Goal: Task Accomplishment & Management: Manage account settings

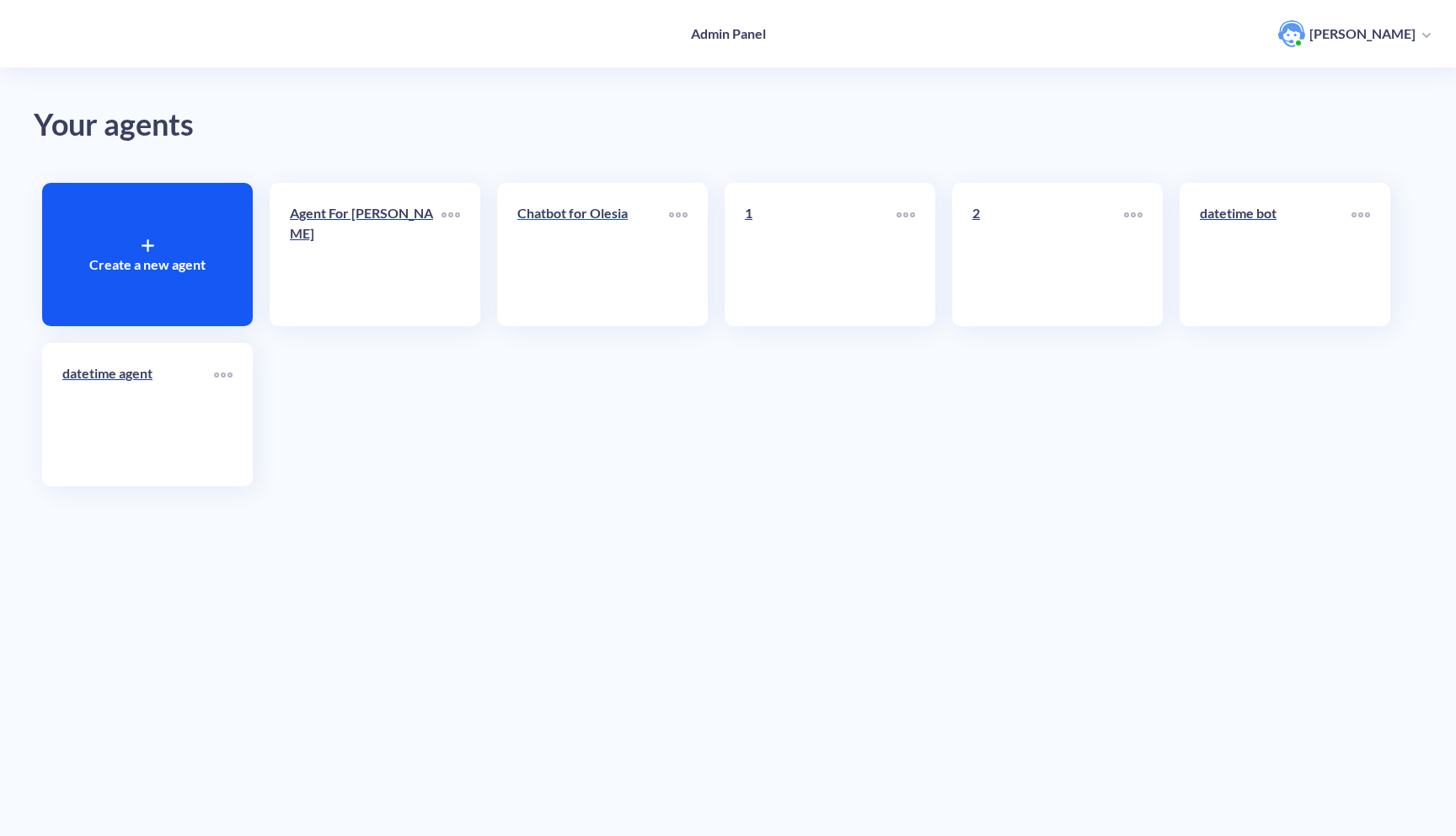
click at [572, 226] on div "Chatbot for Olesia" at bounding box center [593, 220] width 152 height 34
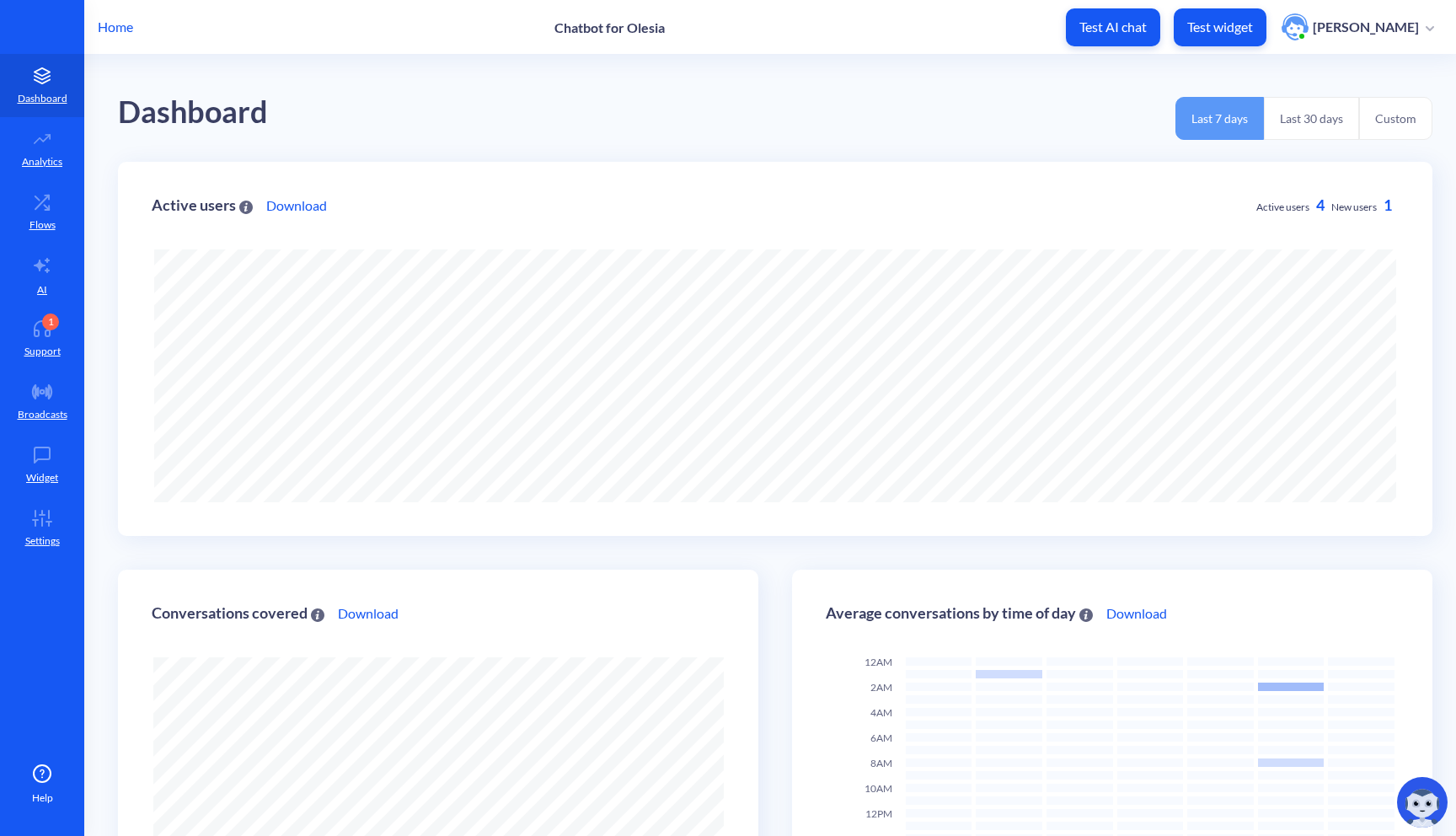
scroll to position [836, 1456]
click at [43, 332] on icon at bounding box center [42, 328] width 34 height 17
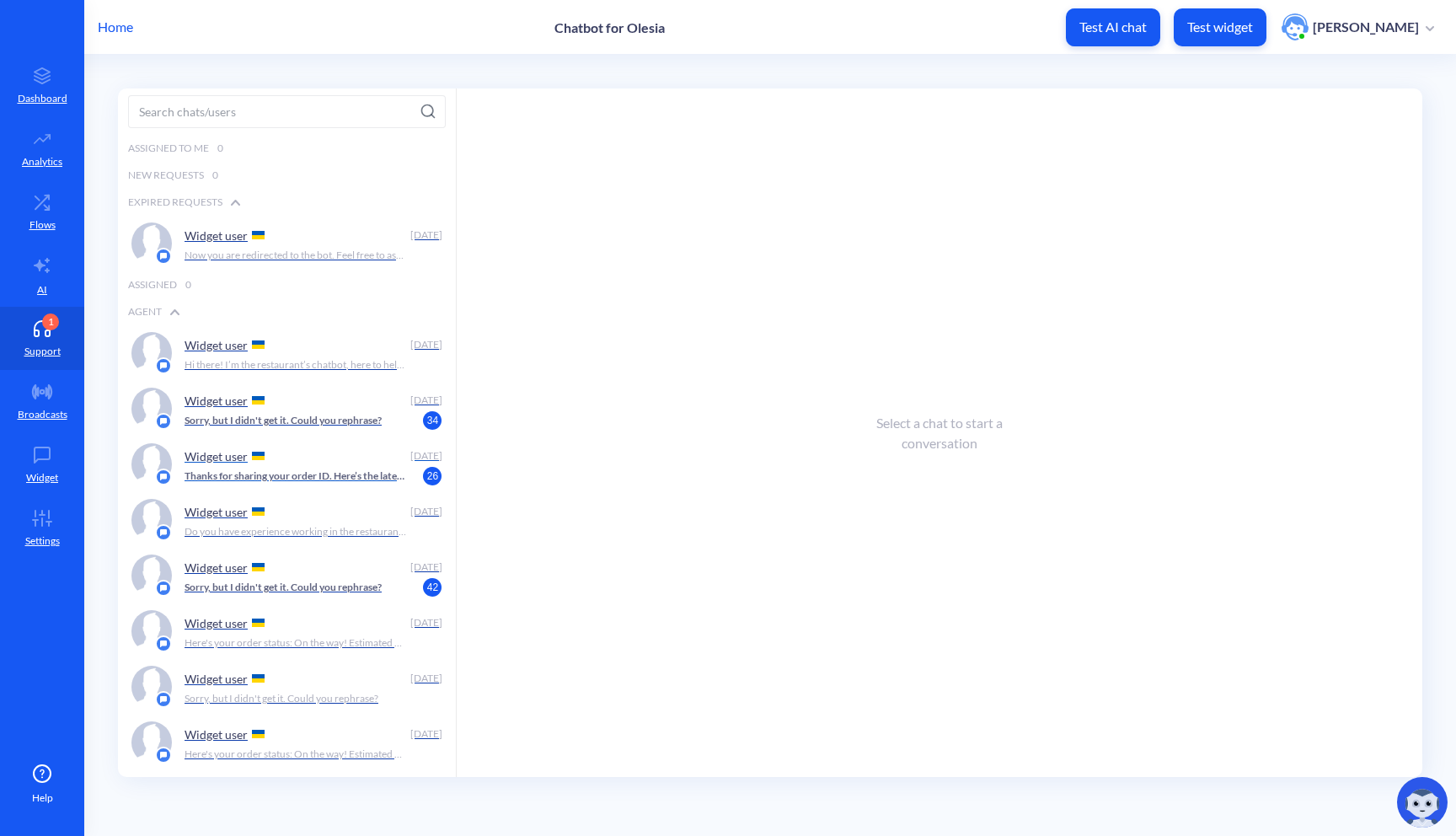
click at [240, 457] on p "Widget user" at bounding box center [216, 456] width 63 height 15
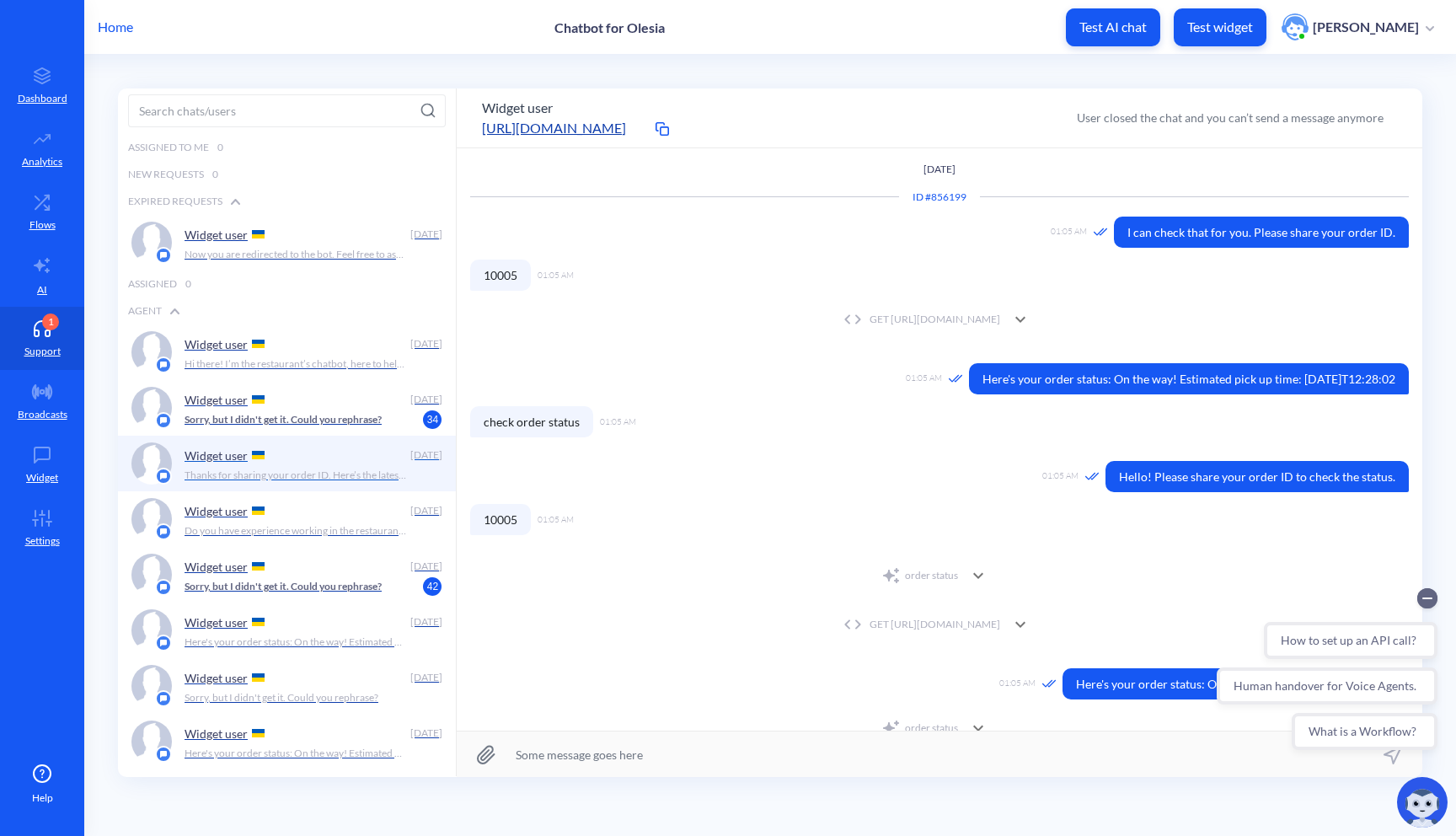
scroll to position [176, 0]
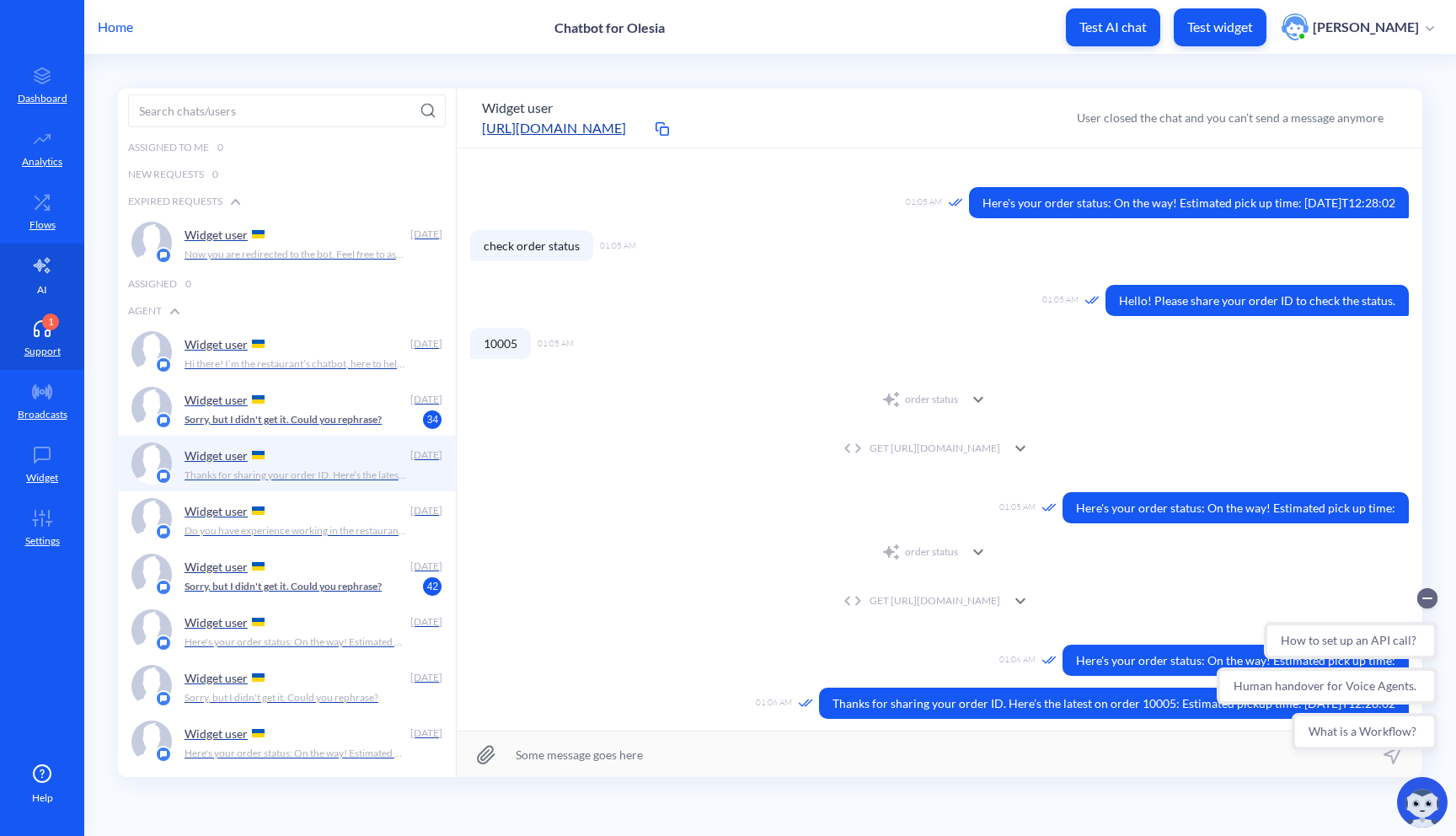
click at [52, 266] on link "AI" at bounding box center [41, 275] width 84 height 63
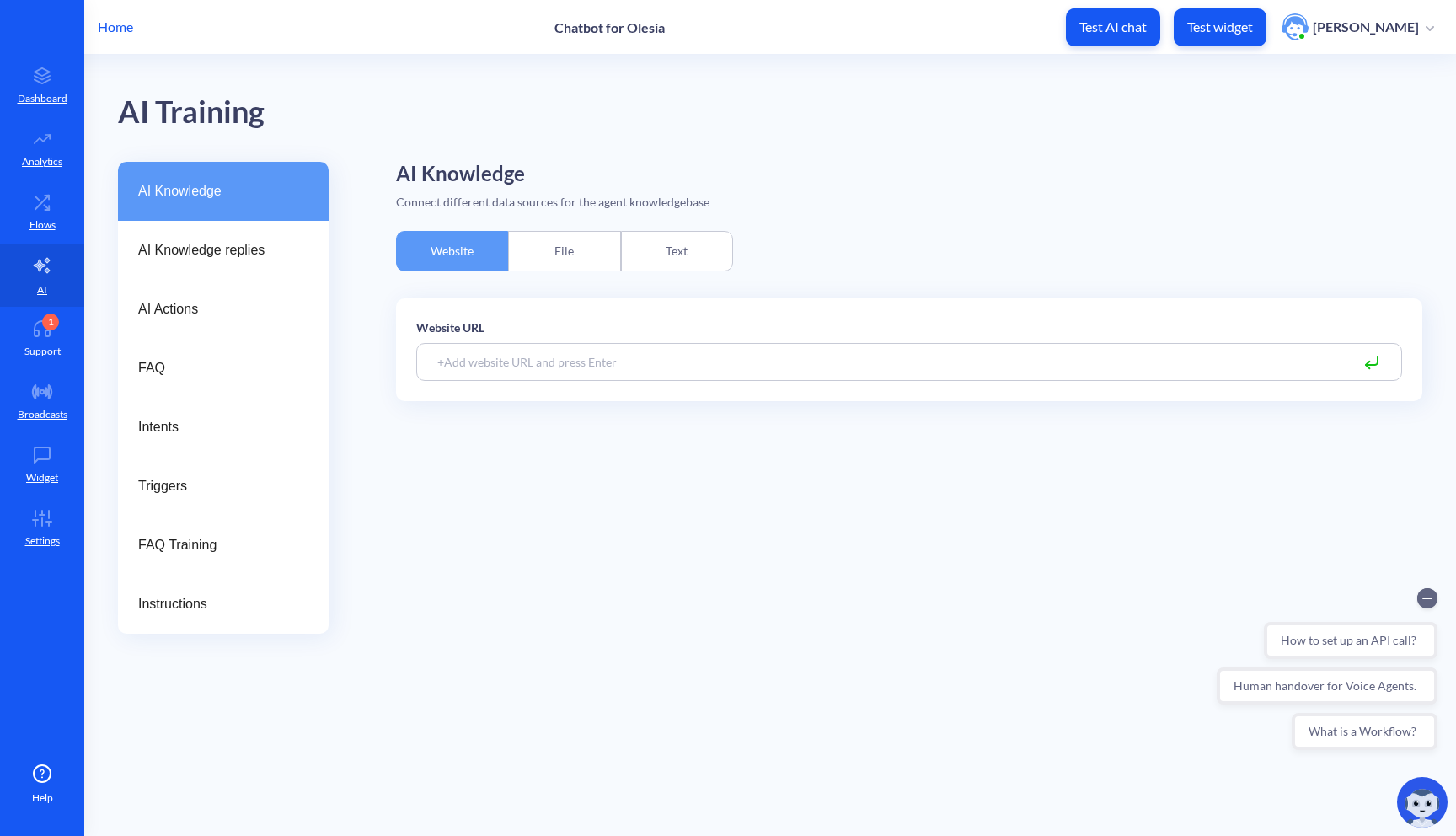
click at [558, 244] on div "File" at bounding box center [564, 251] width 112 height 40
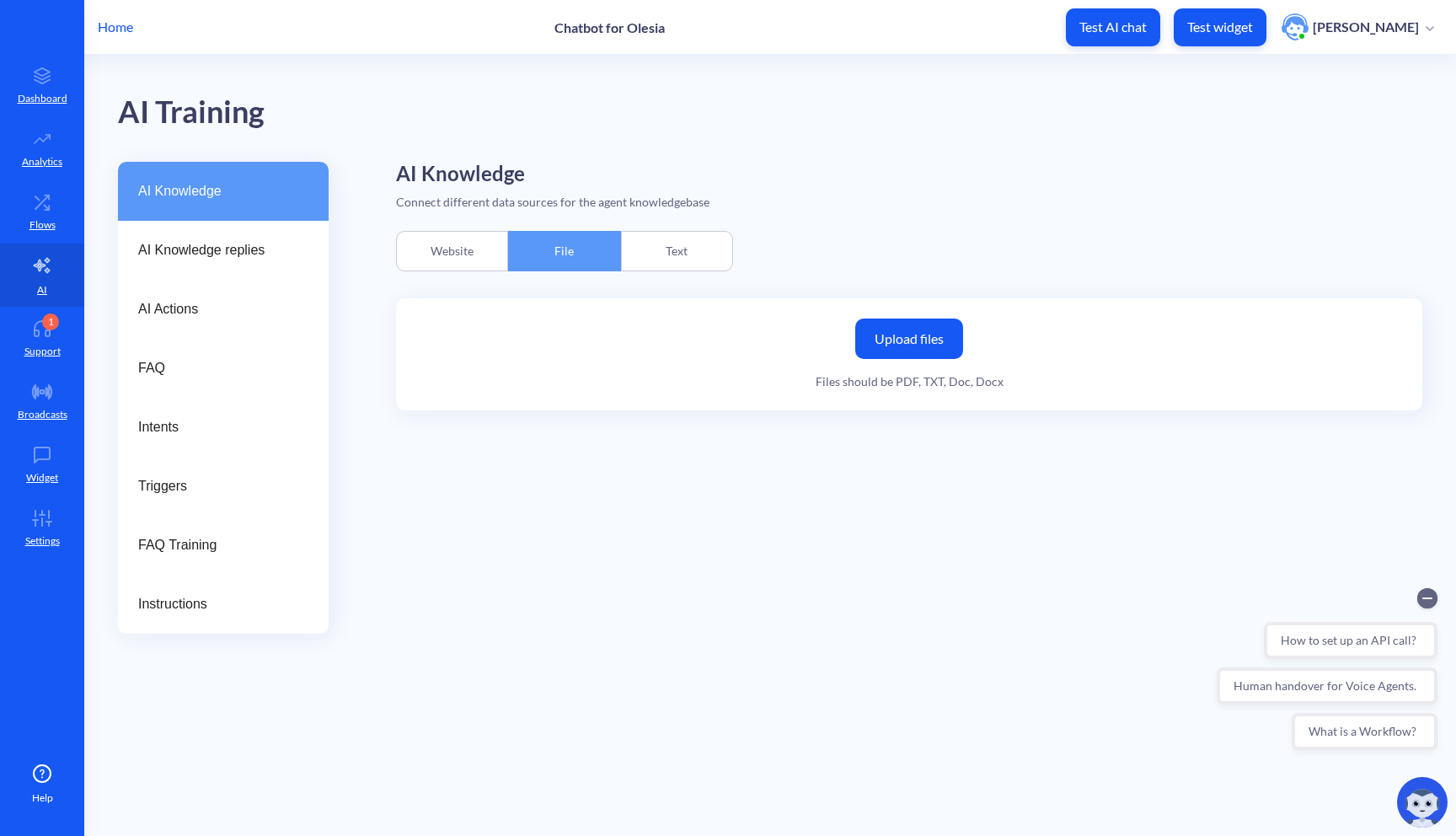
click at [908, 330] on label "Upload files" at bounding box center [908, 339] width 108 height 40
click at [0, 0] on input "Upload files" at bounding box center [0, 0] width 0 height 0
click at [904, 337] on label "Upload files" at bounding box center [908, 339] width 108 height 40
click at [0, 0] on input "Upload files" at bounding box center [0, 0] width 0 height 0
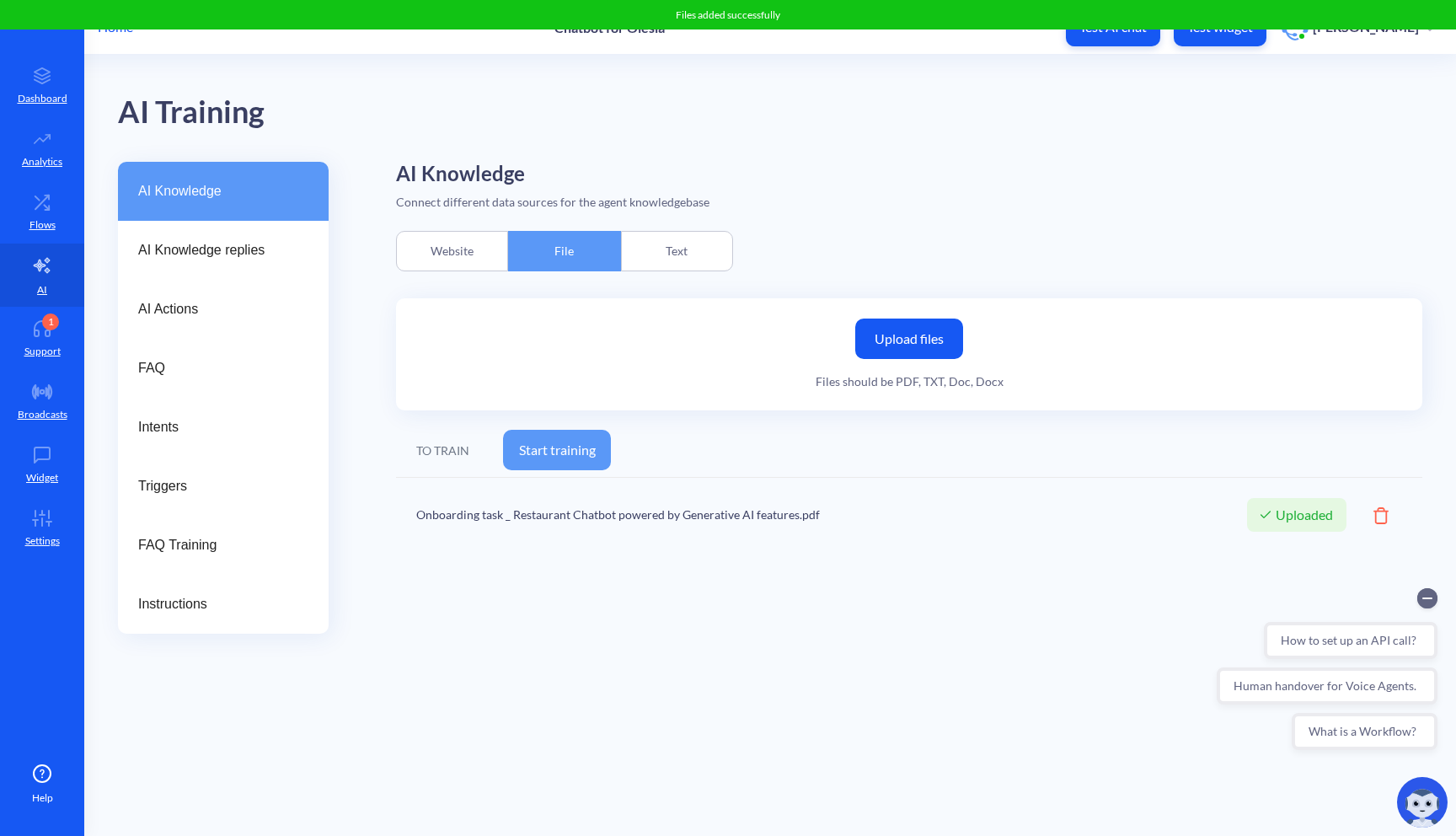
click at [1382, 514] on icon at bounding box center [1380, 515] width 15 height 17
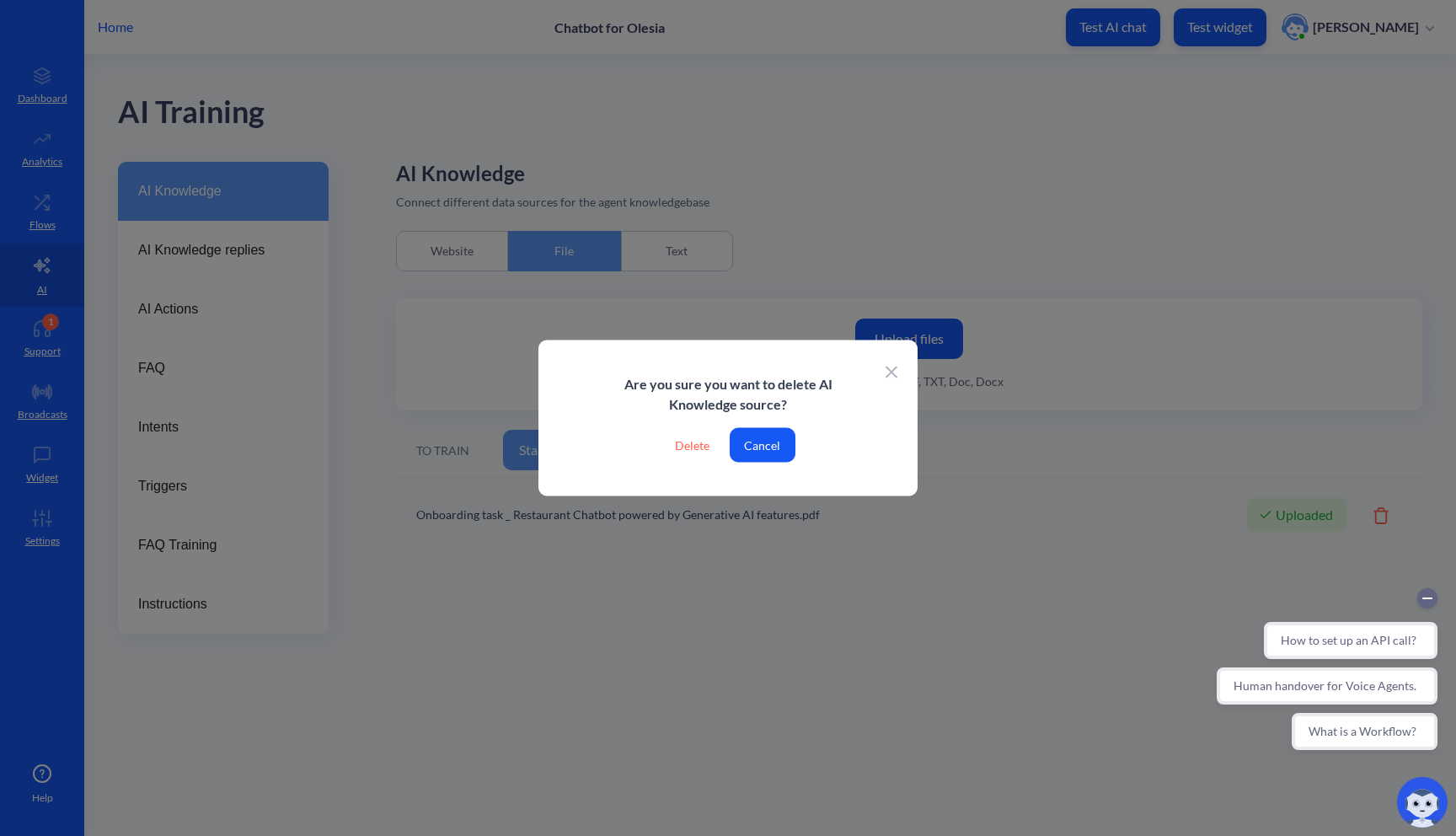
click at [686, 444] on div "Delete" at bounding box center [692, 445] width 61 height 35
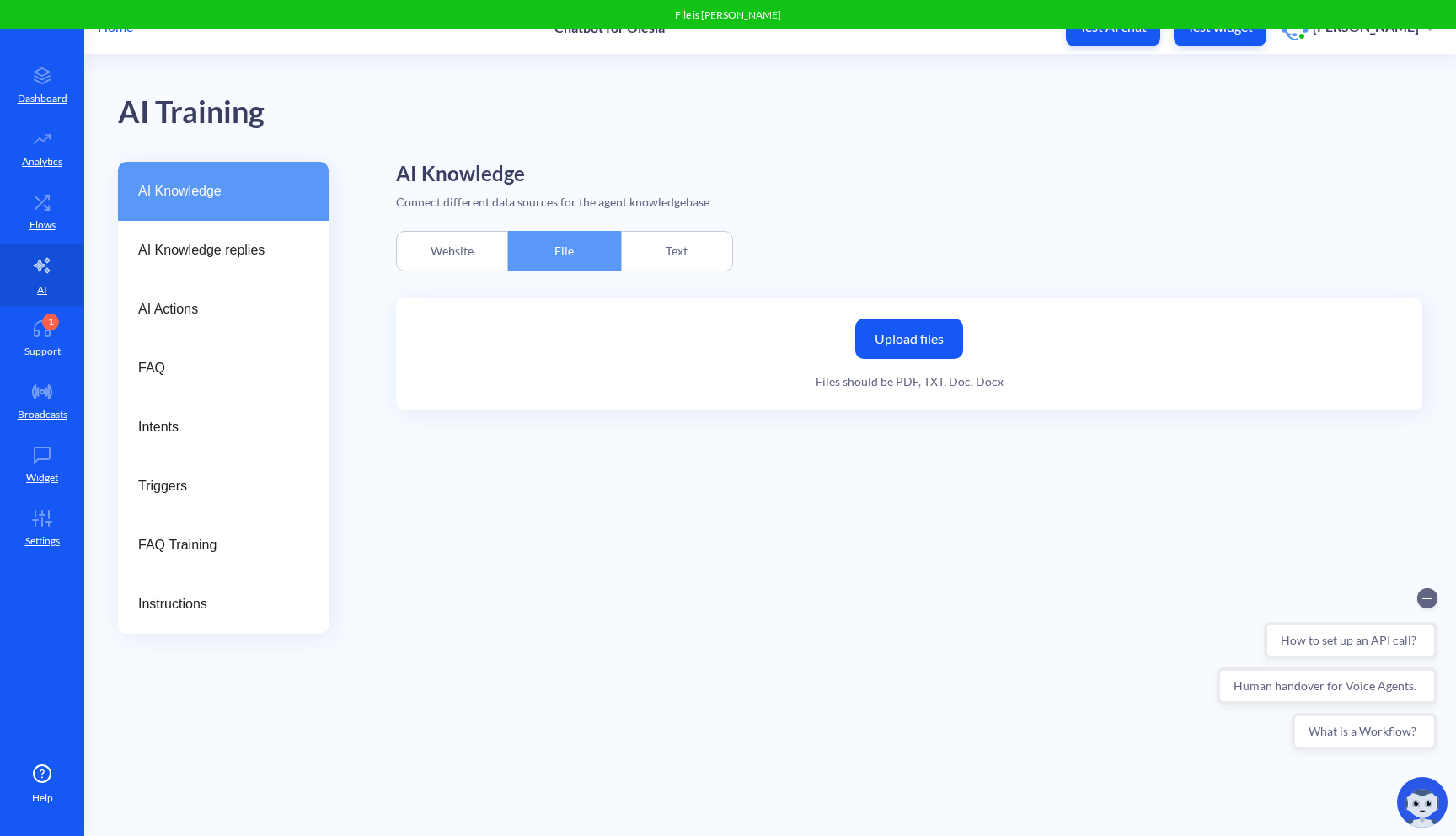
click at [115, 36] on p "Home" at bounding box center [115, 27] width 36 height 20
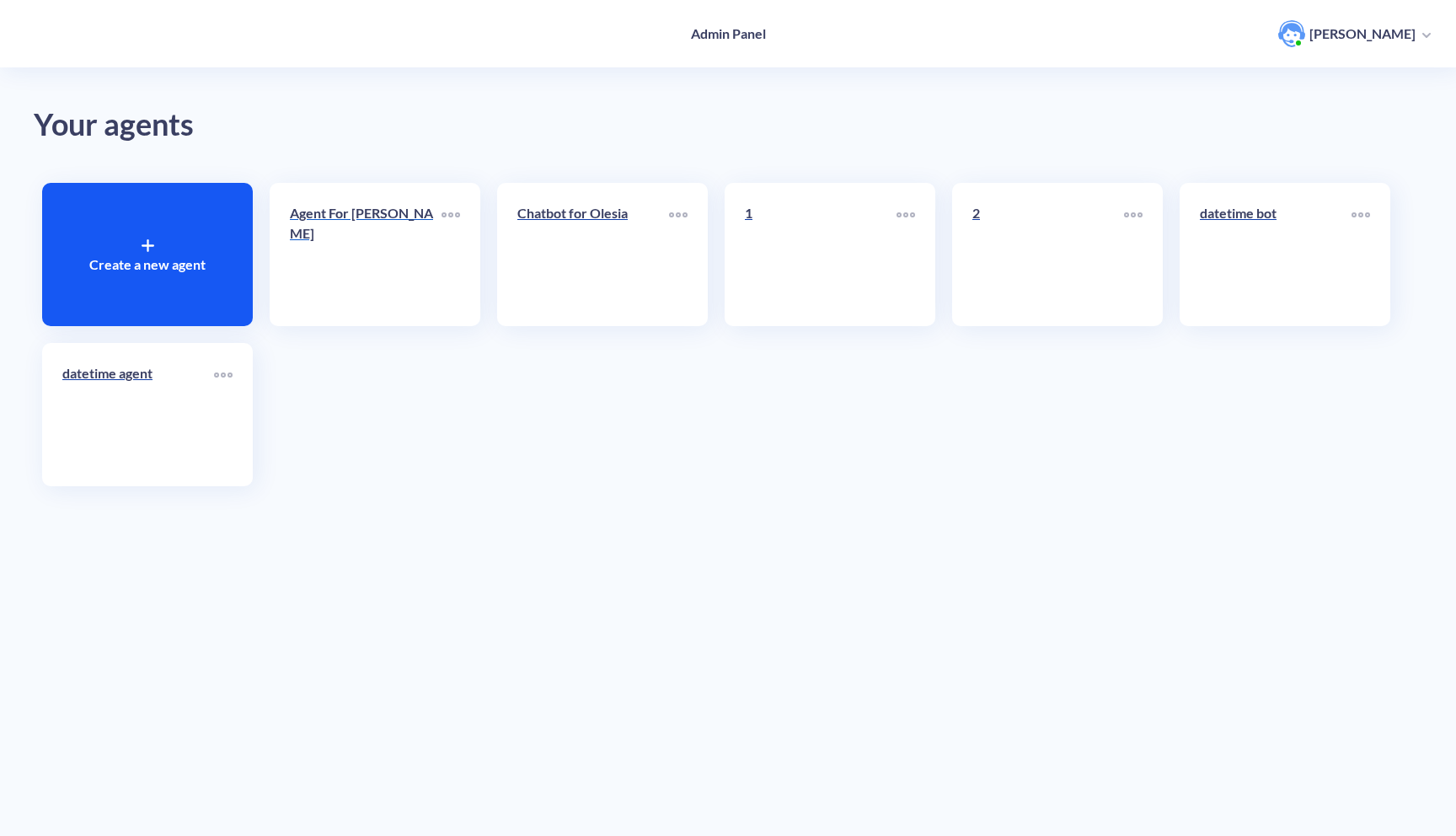
click at [304, 234] on div "Agent For [PERSON_NAME]" at bounding box center [366, 230] width 152 height 54
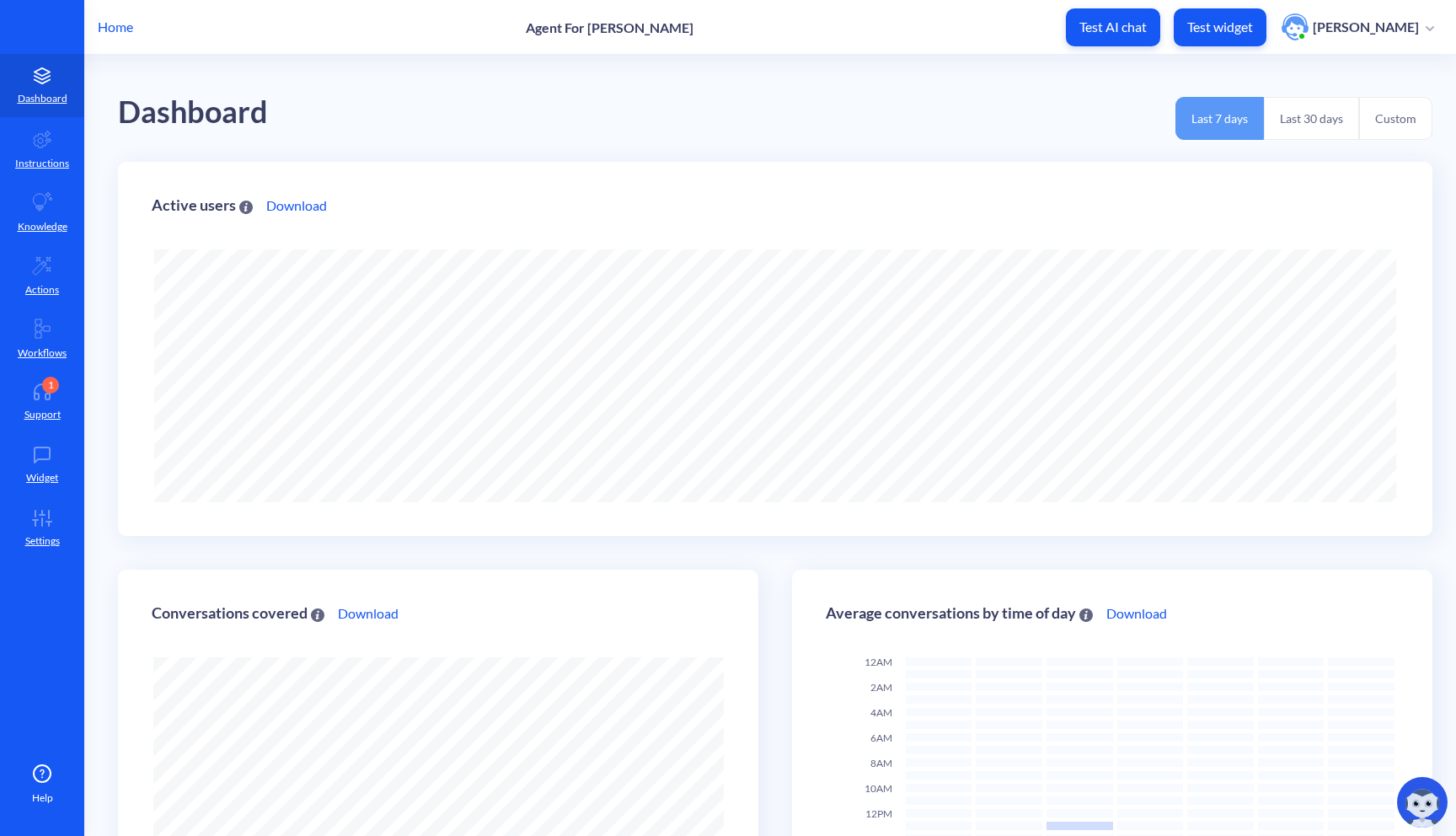
scroll to position [836, 1456]
click at [48, 219] on p "Knowledge" at bounding box center [42, 226] width 49 height 15
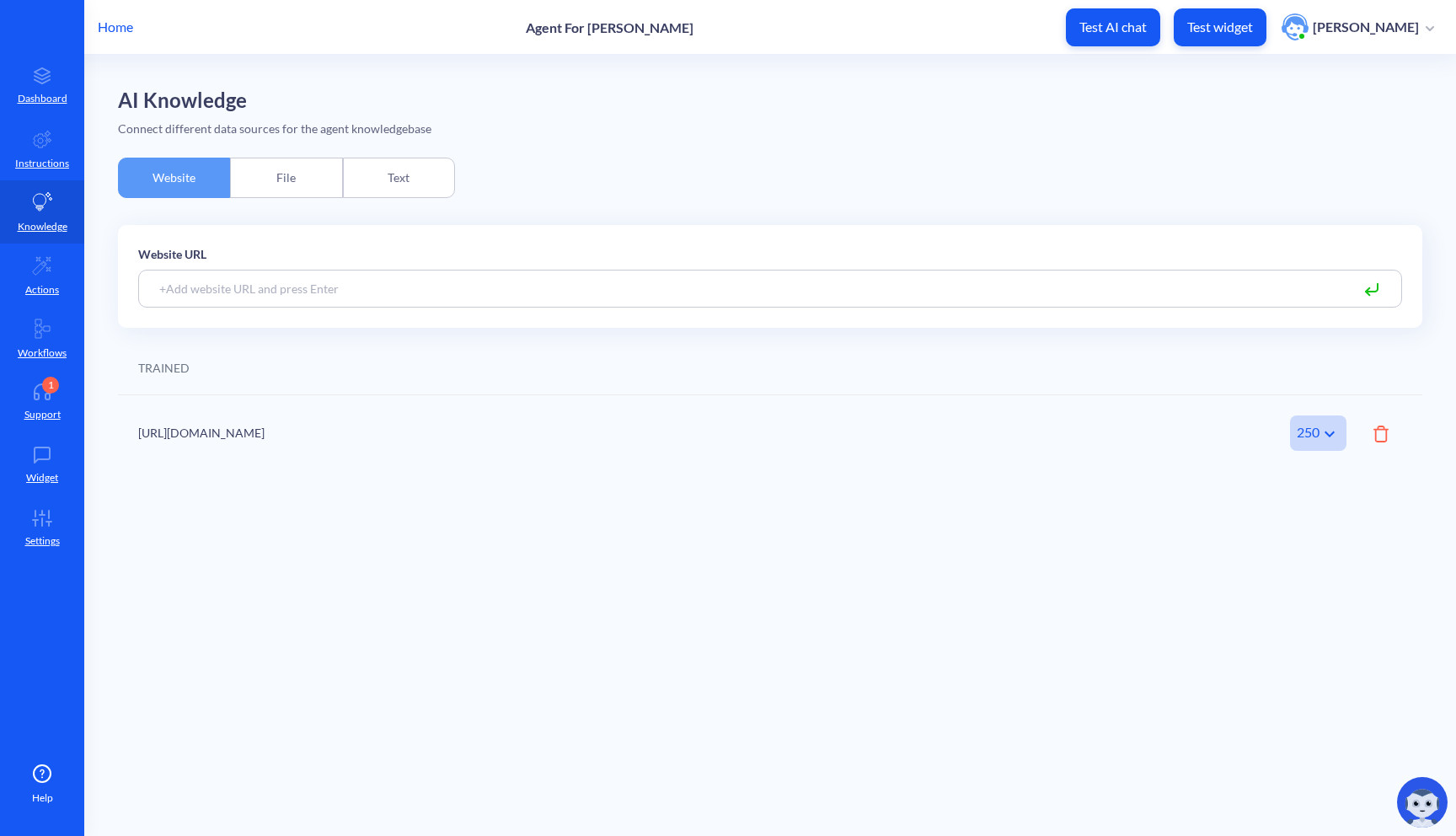
click at [301, 190] on div "File" at bounding box center [285, 178] width 112 height 40
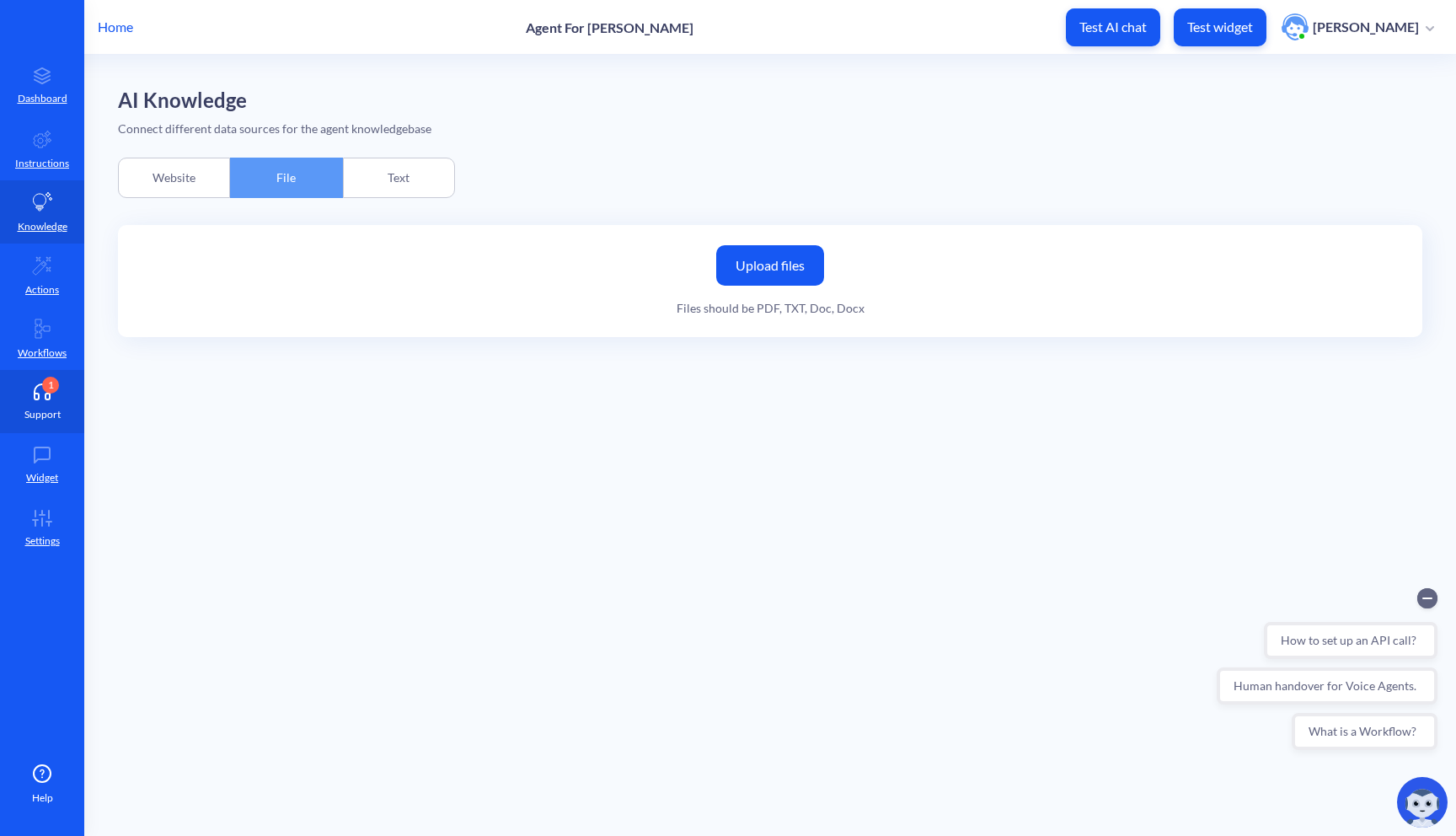
click at [66, 383] on link "1 Support" at bounding box center [41, 402] width 84 height 63
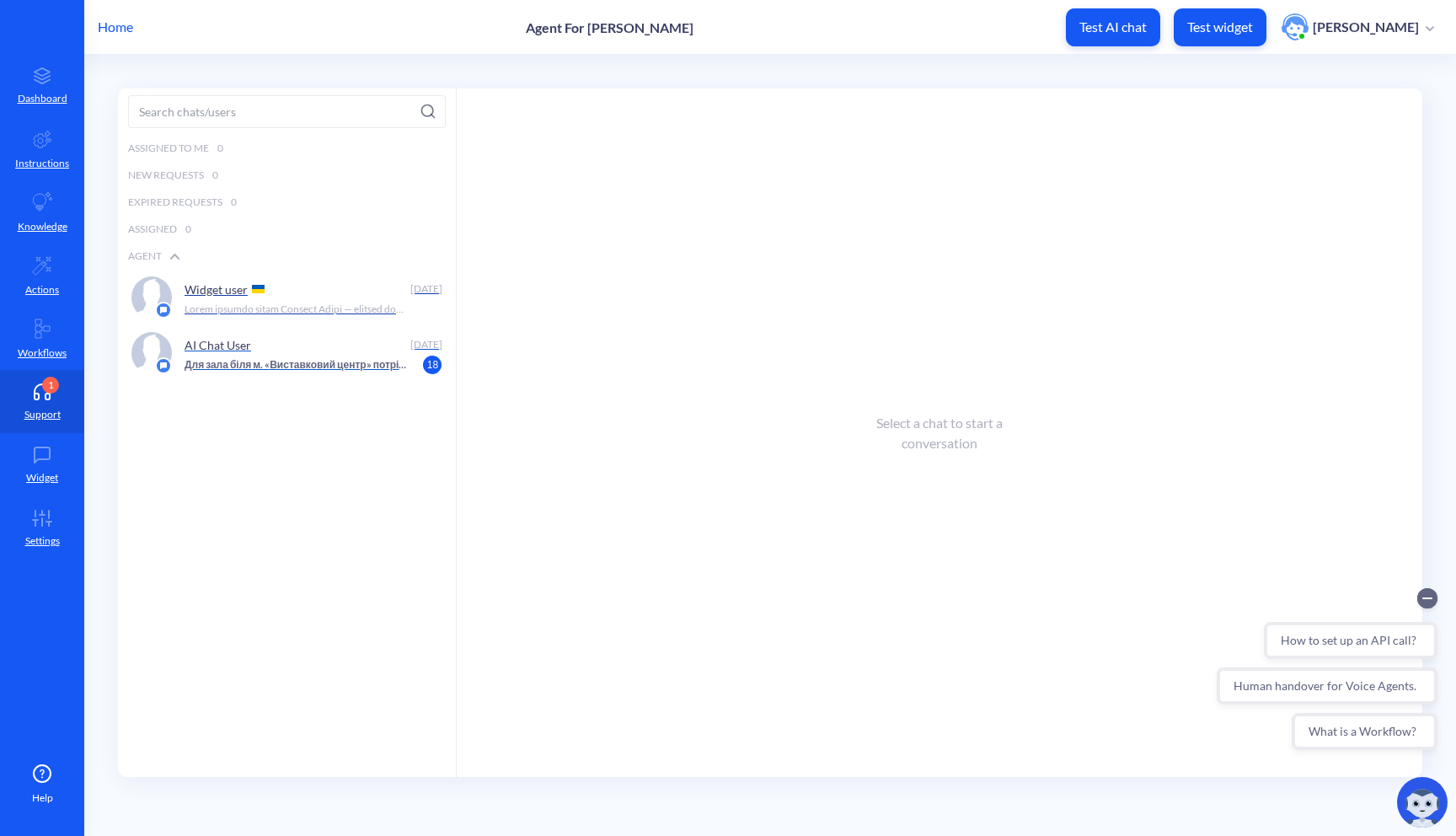
click at [290, 370] on p "Для зала біля м. «Виставковий центр» потрібні ваші параметри. I don't know the …" at bounding box center [296, 364] width 223 height 15
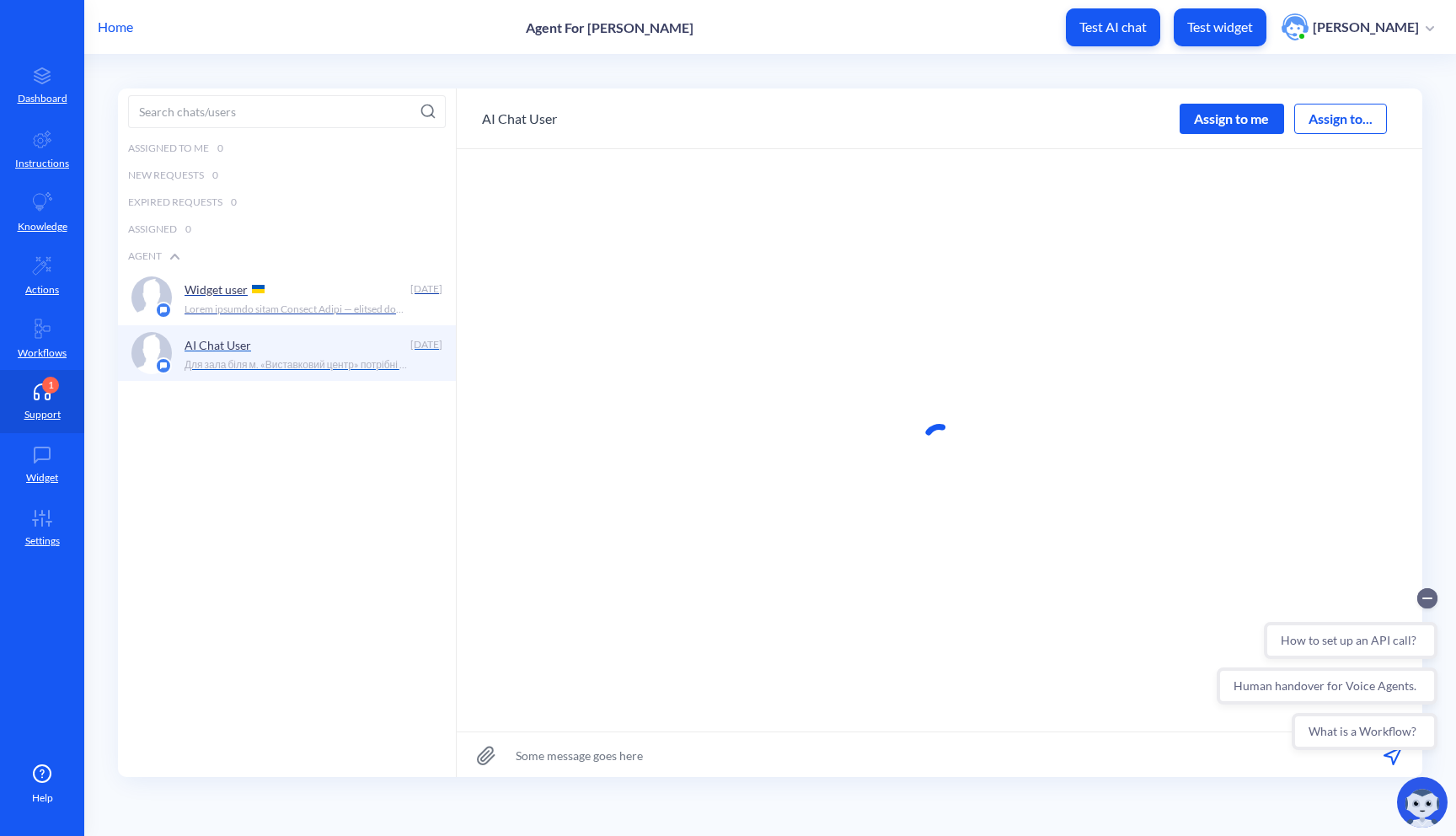
scroll to position [1, 0]
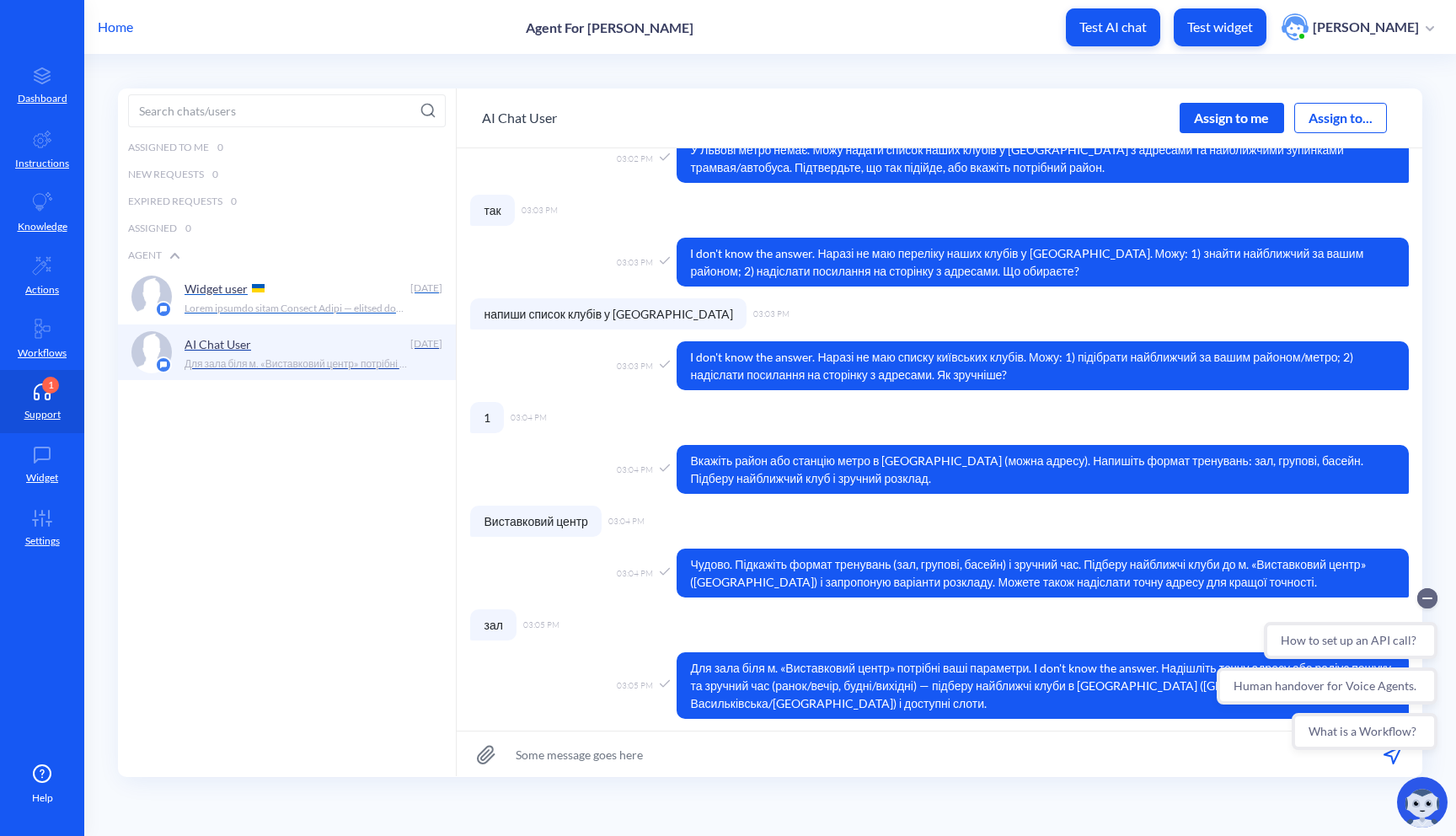
click at [366, 291] on div "Widget user" at bounding box center [294, 288] width 220 height 26
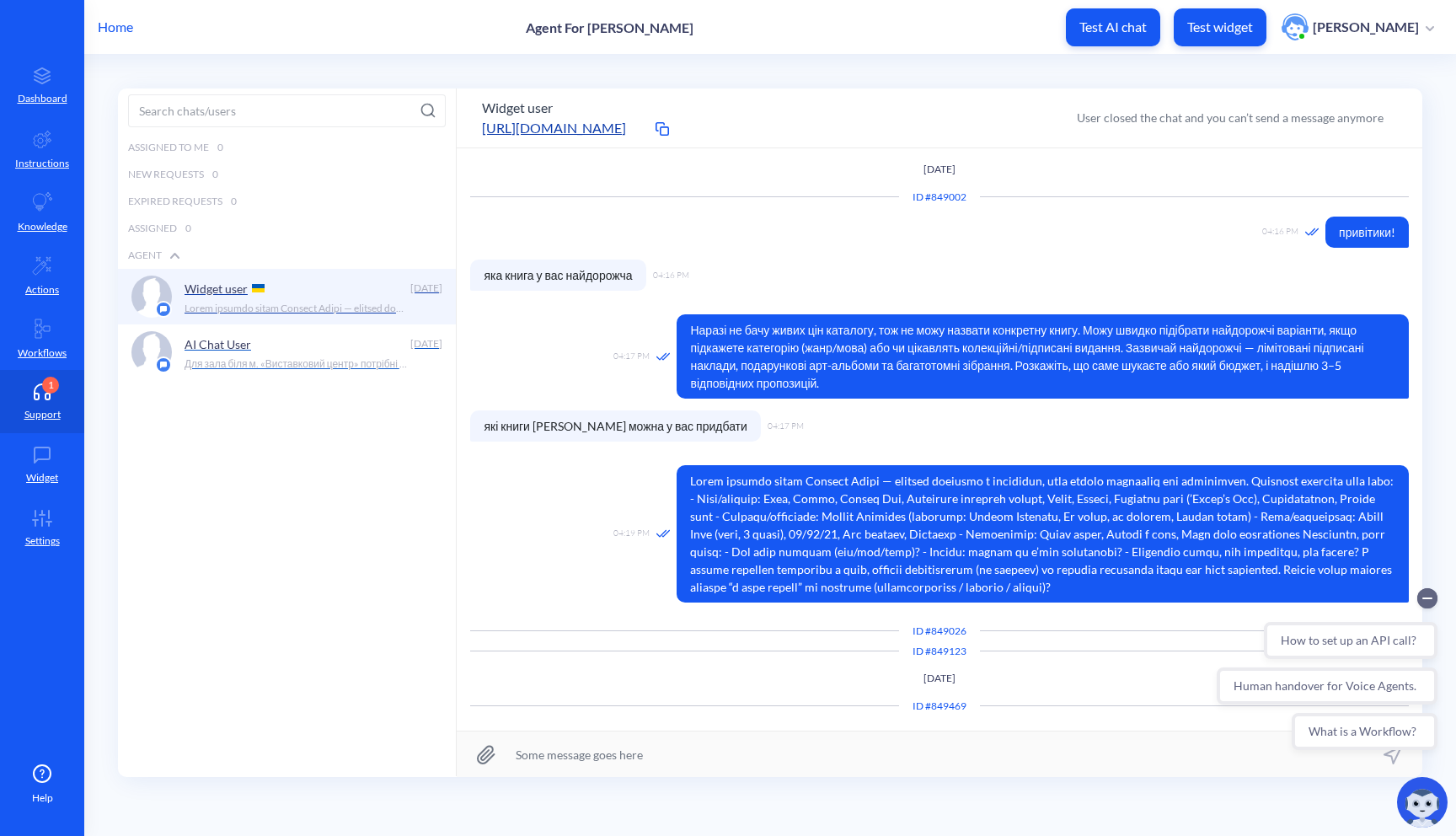
click at [351, 352] on div "AI Chat User" at bounding box center [294, 343] width 220 height 26
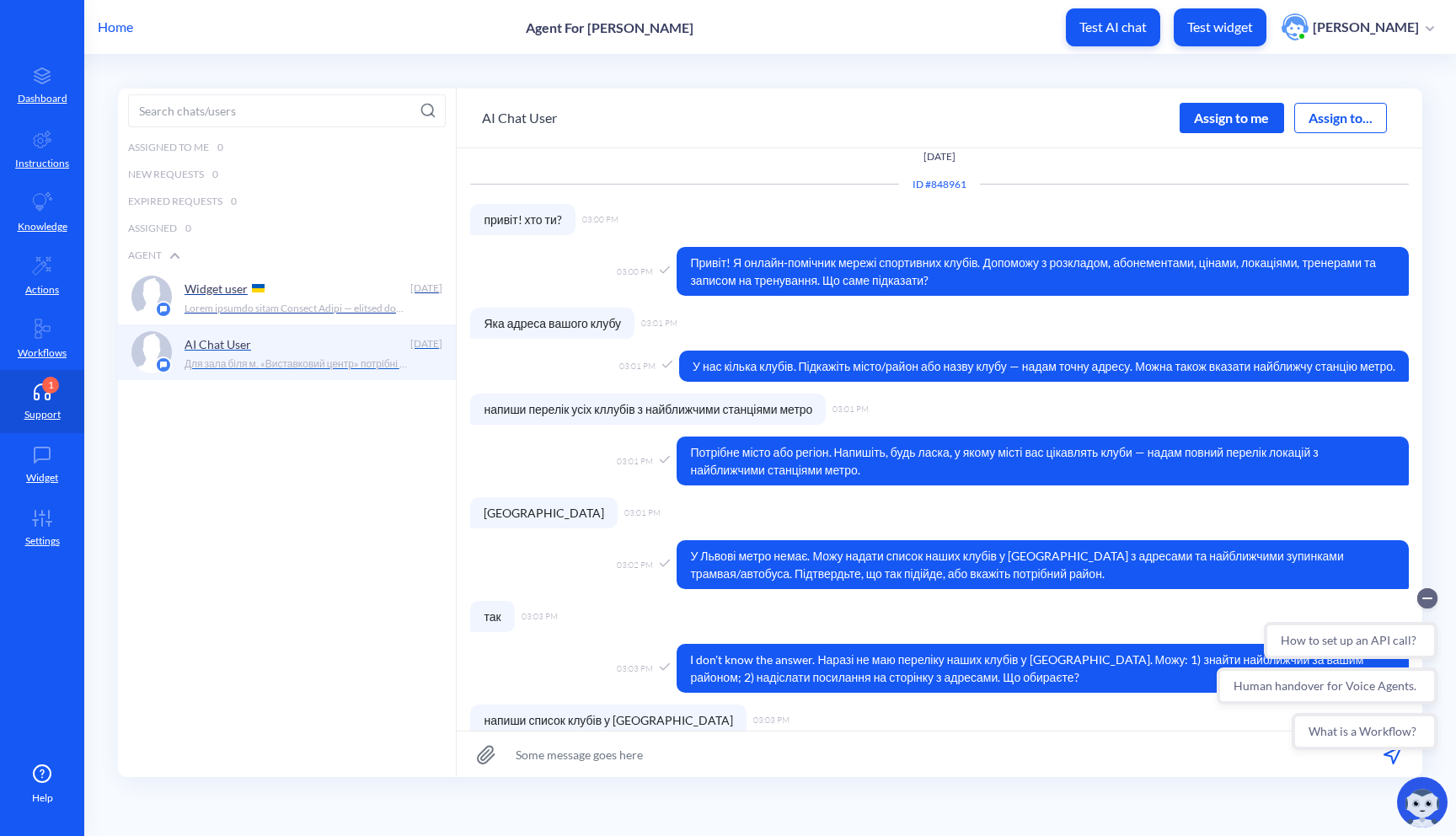
scroll to position [436, 0]
